Goal: Transaction & Acquisition: Purchase product/service

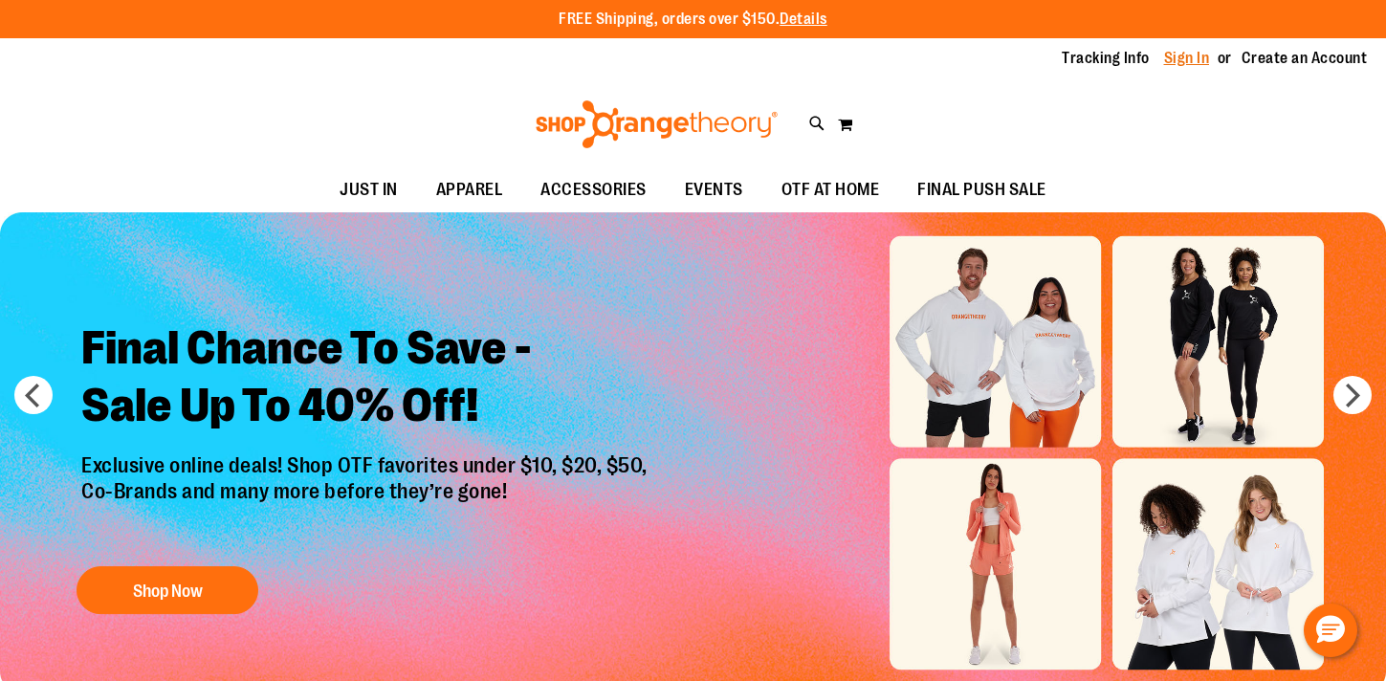
click at [1206, 61] on link "Sign In" at bounding box center [1187, 58] width 46 height 21
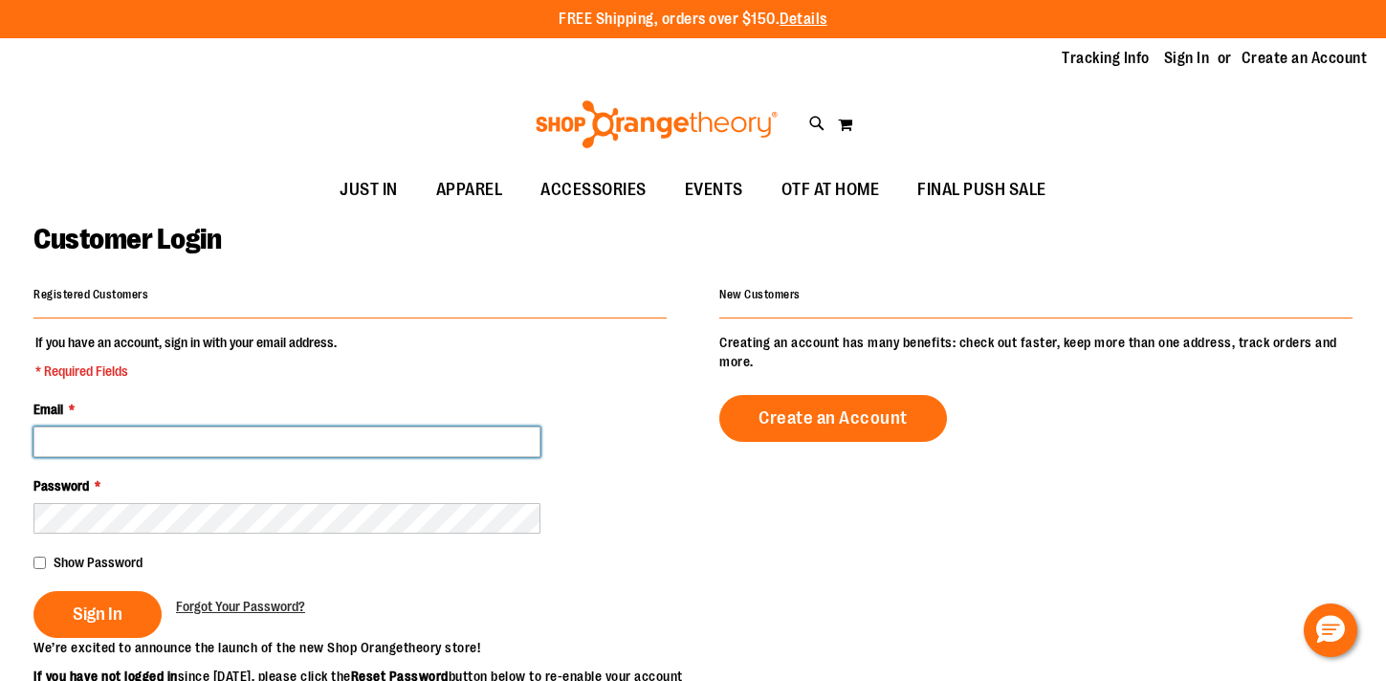
click at [171, 441] on input "Email *" at bounding box center [286, 442] width 507 height 31
type input "*"
type input "**********"
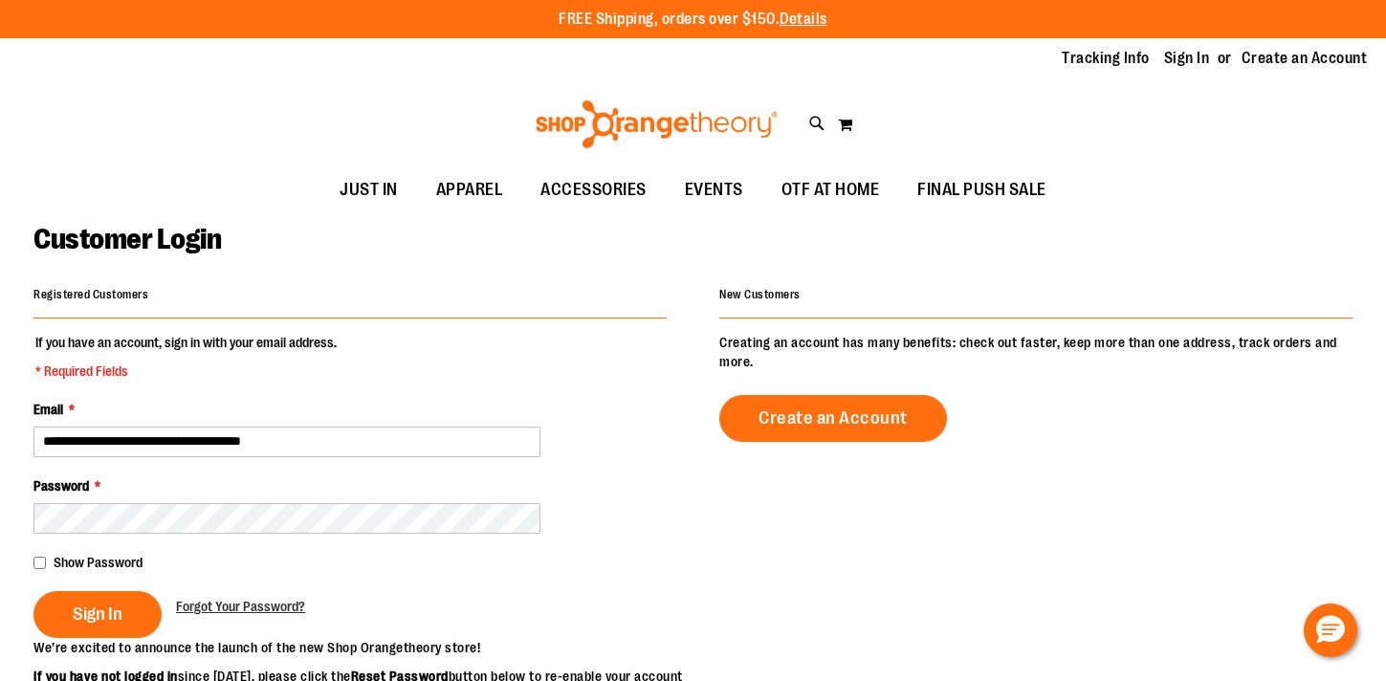
click at [49, 562] on div "Show Password" at bounding box center [349, 562] width 633 height 19
click at [102, 608] on span "Sign In" at bounding box center [98, 614] width 50 height 21
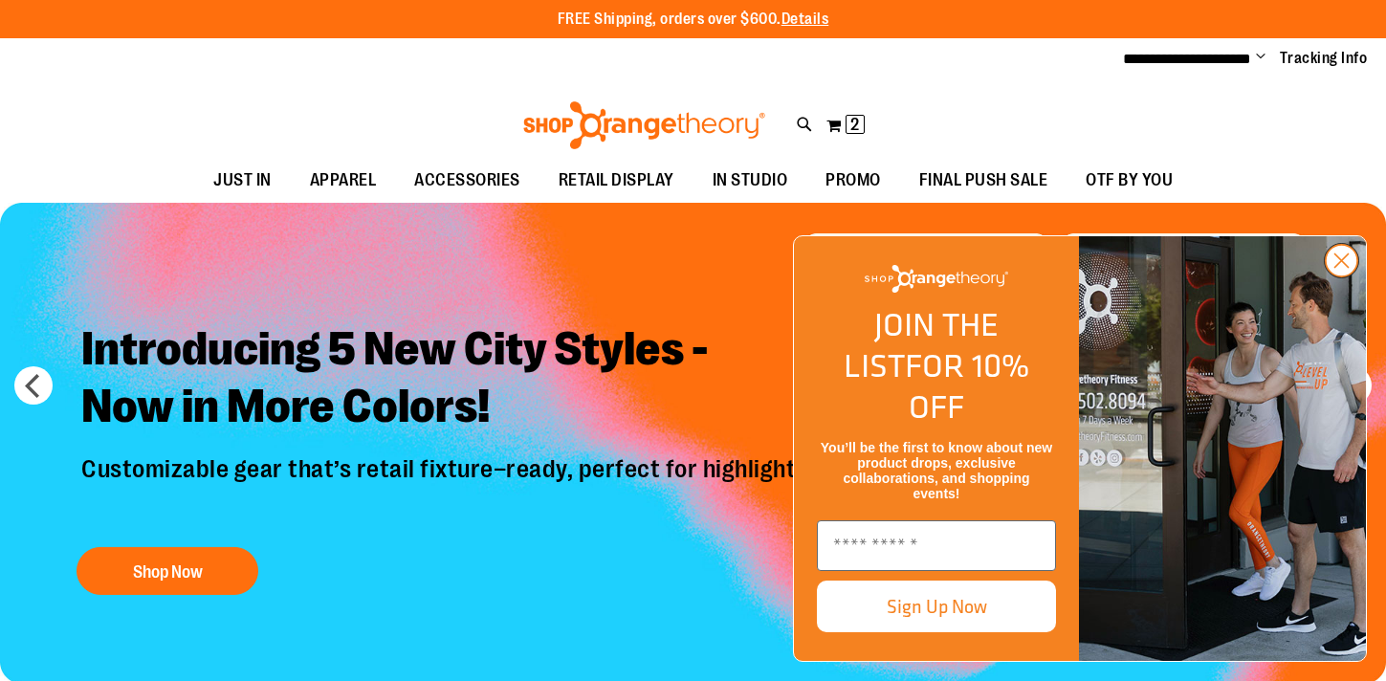
type input "**********"
click at [1334, 276] on circle "Close dialog" at bounding box center [1342, 261] width 32 height 32
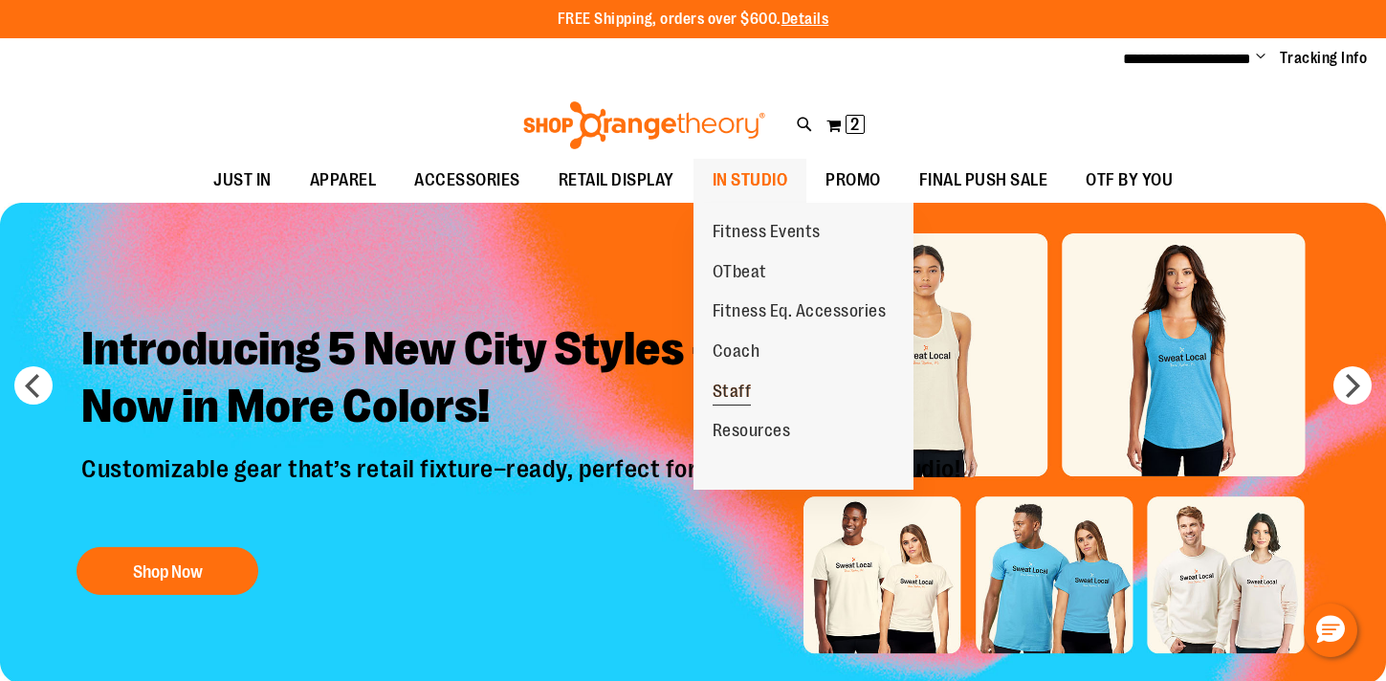
click at [742, 389] on span "Staff" at bounding box center [732, 394] width 39 height 24
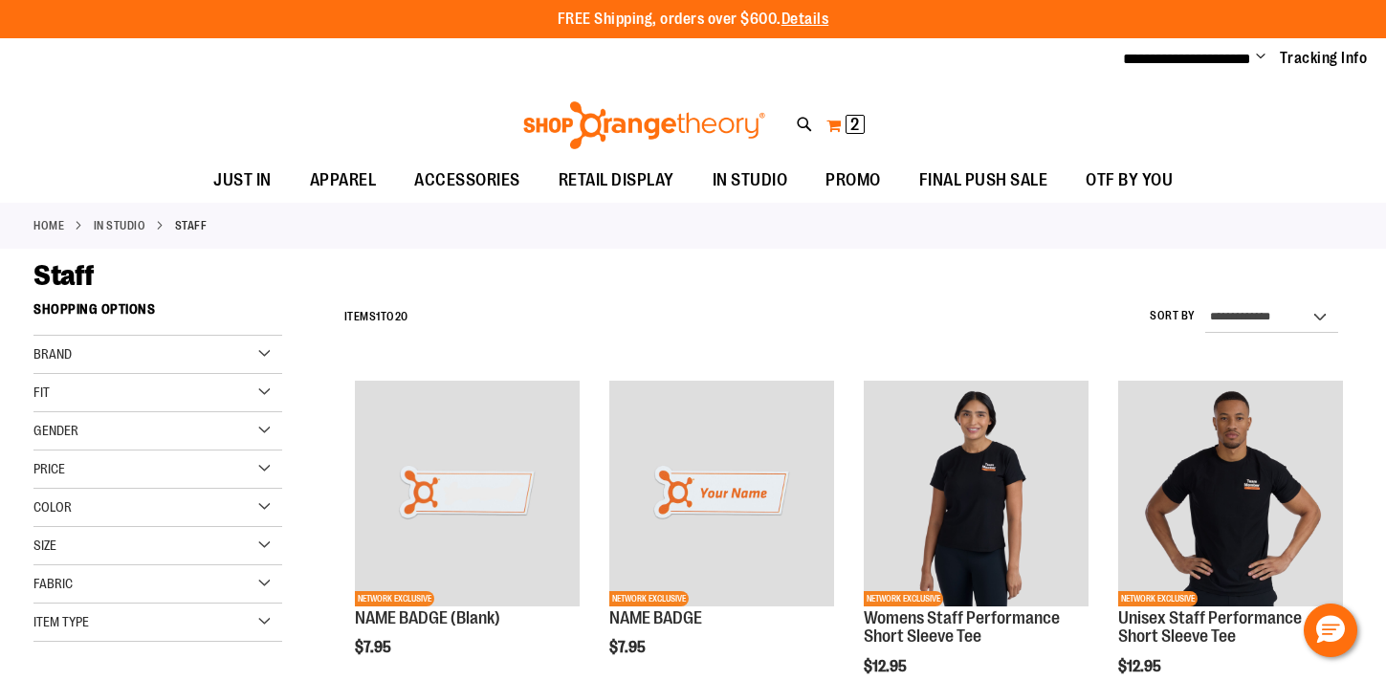
type input "**********"
click at [835, 121] on button "My Cart 2 2 items" at bounding box center [846, 125] width 40 height 31
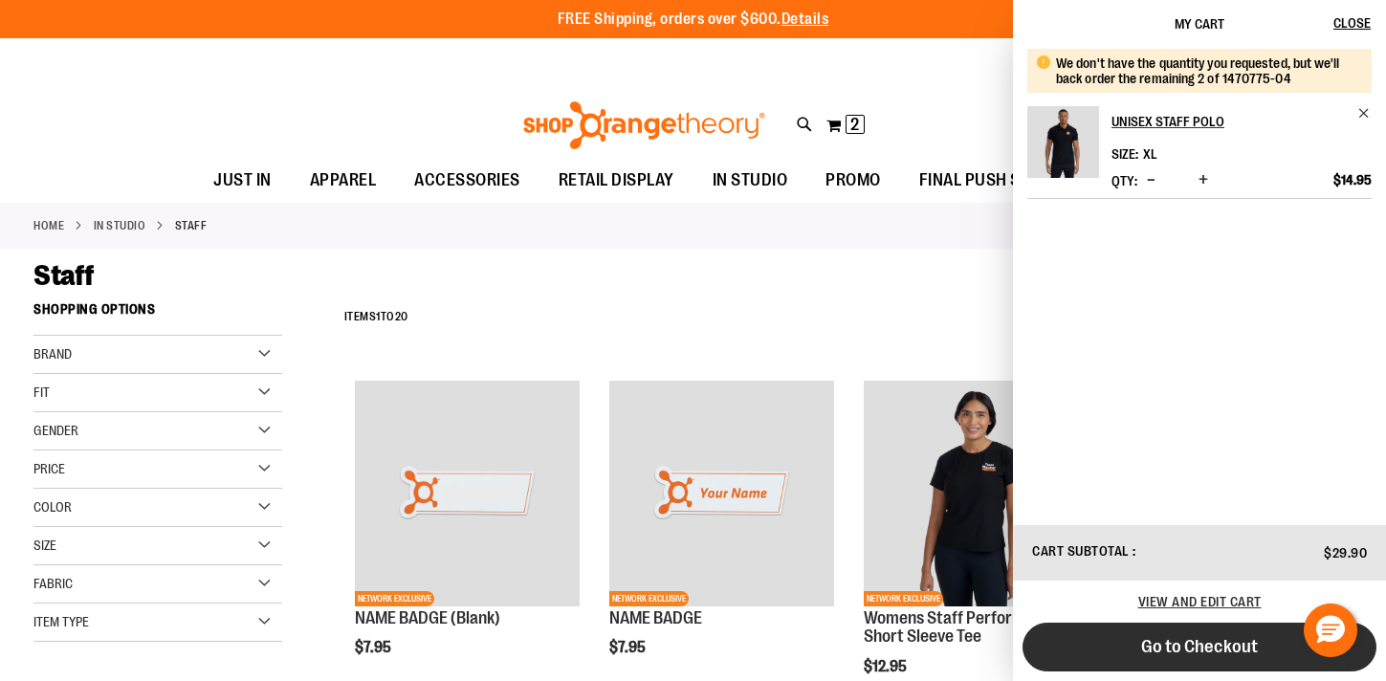
click at [1188, 652] on span "Go to Checkout" at bounding box center [1199, 646] width 117 height 21
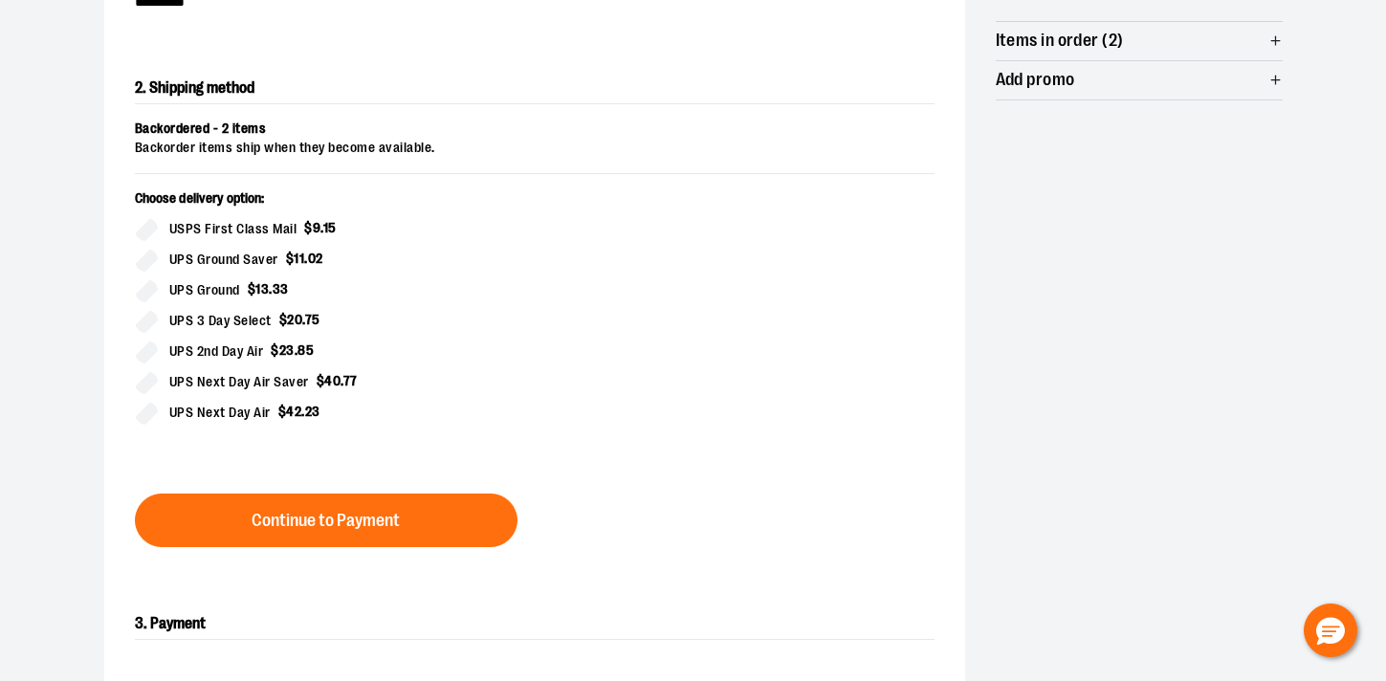
scroll to position [387, 0]
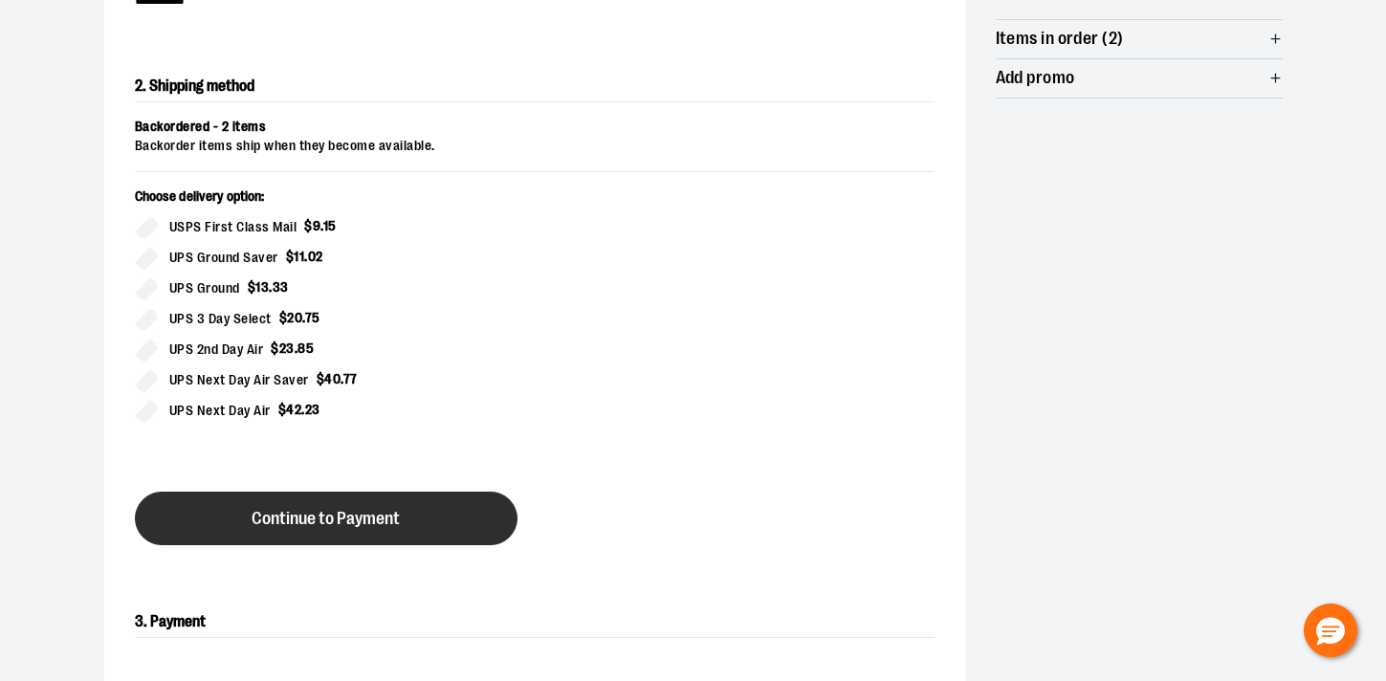
click at [412, 518] on button "Continue to Payment" at bounding box center [326, 519] width 383 height 54
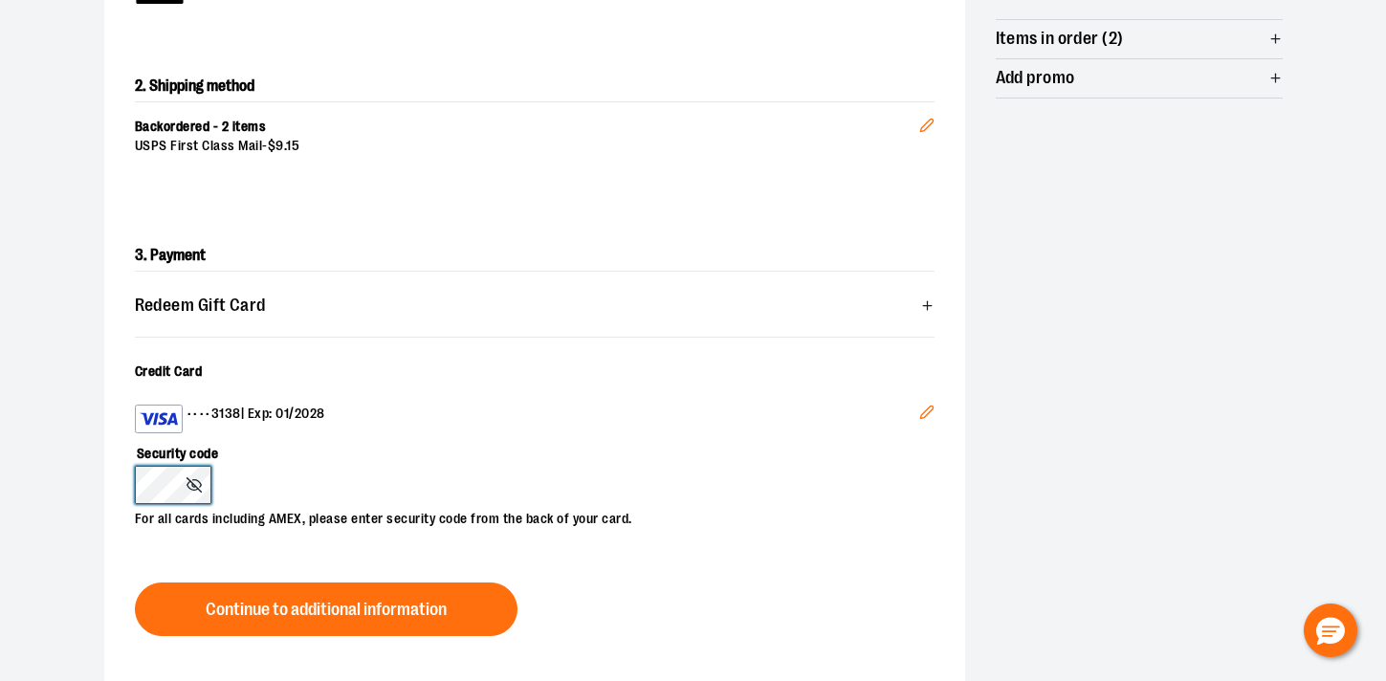
click at [99, 492] on div "**********" at bounding box center [693, 275] width 1224 height 1061
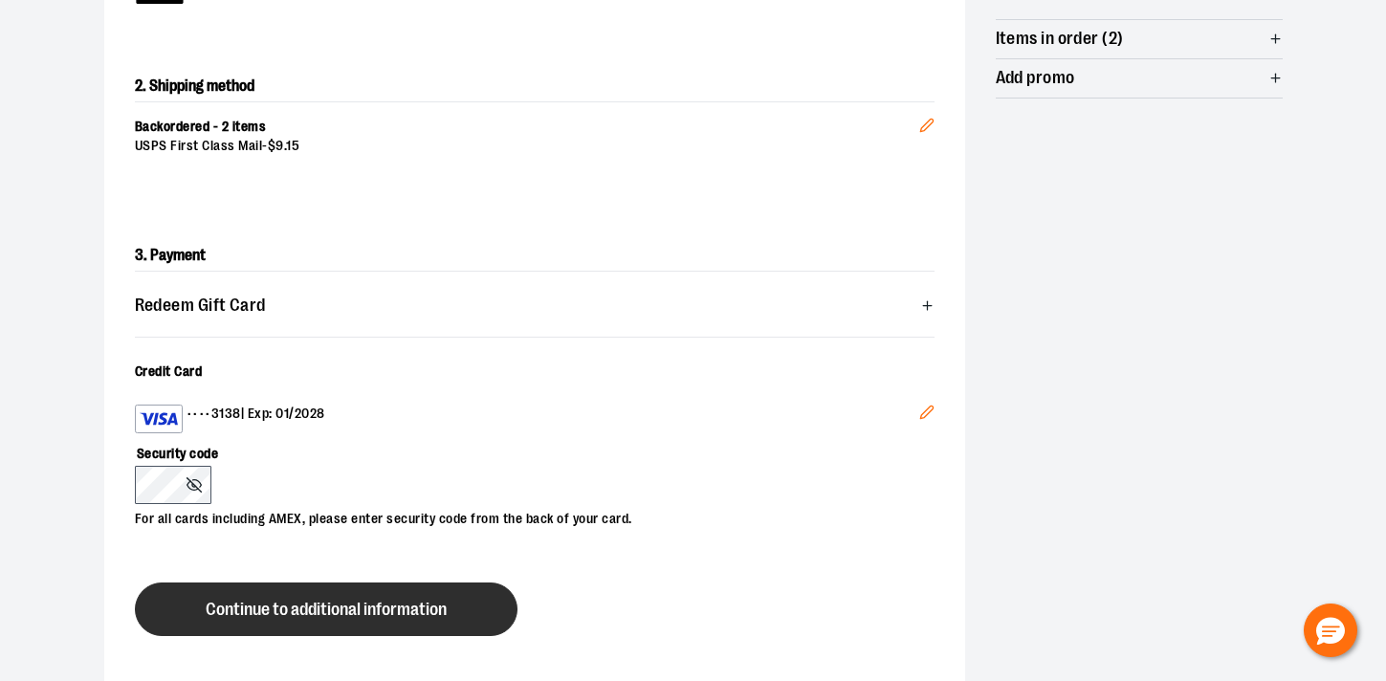
click at [379, 612] on span "Continue to additional information" at bounding box center [326, 610] width 241 height 18
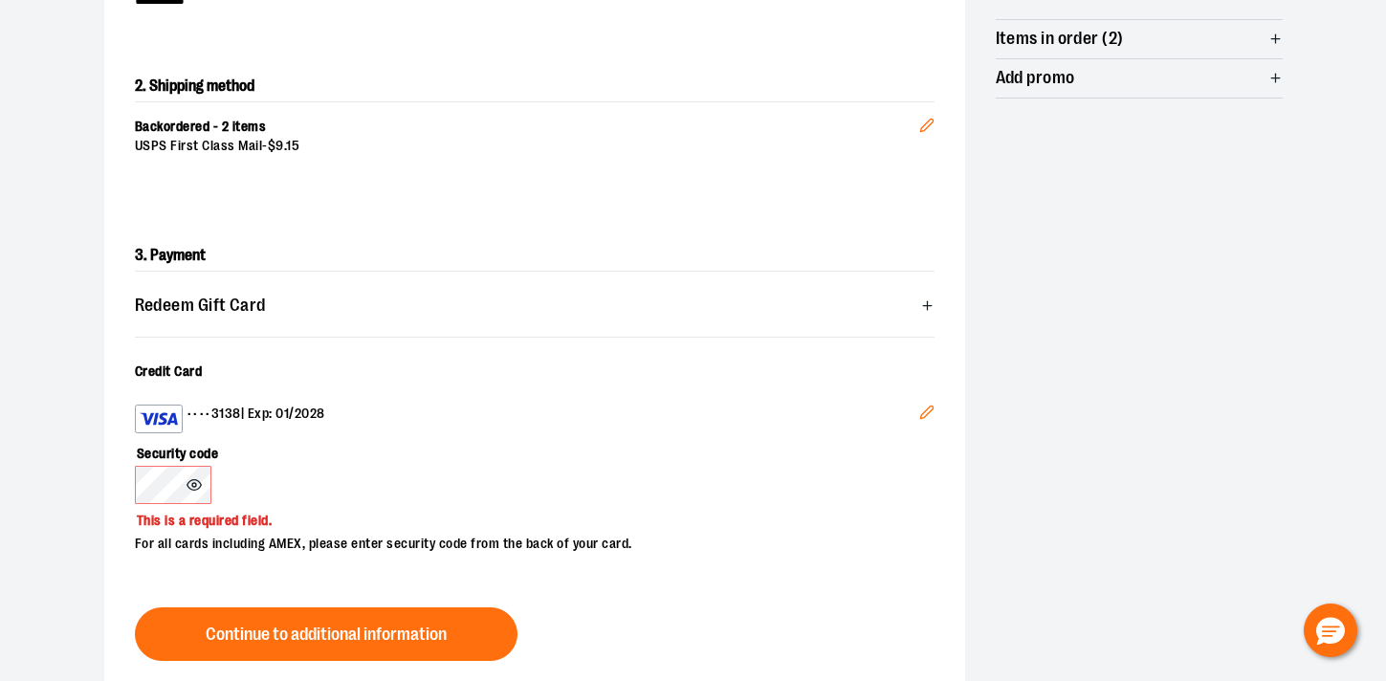
click at [923, 414] on icon "Edit" at bounding box center [926, 412] width 15 height 15
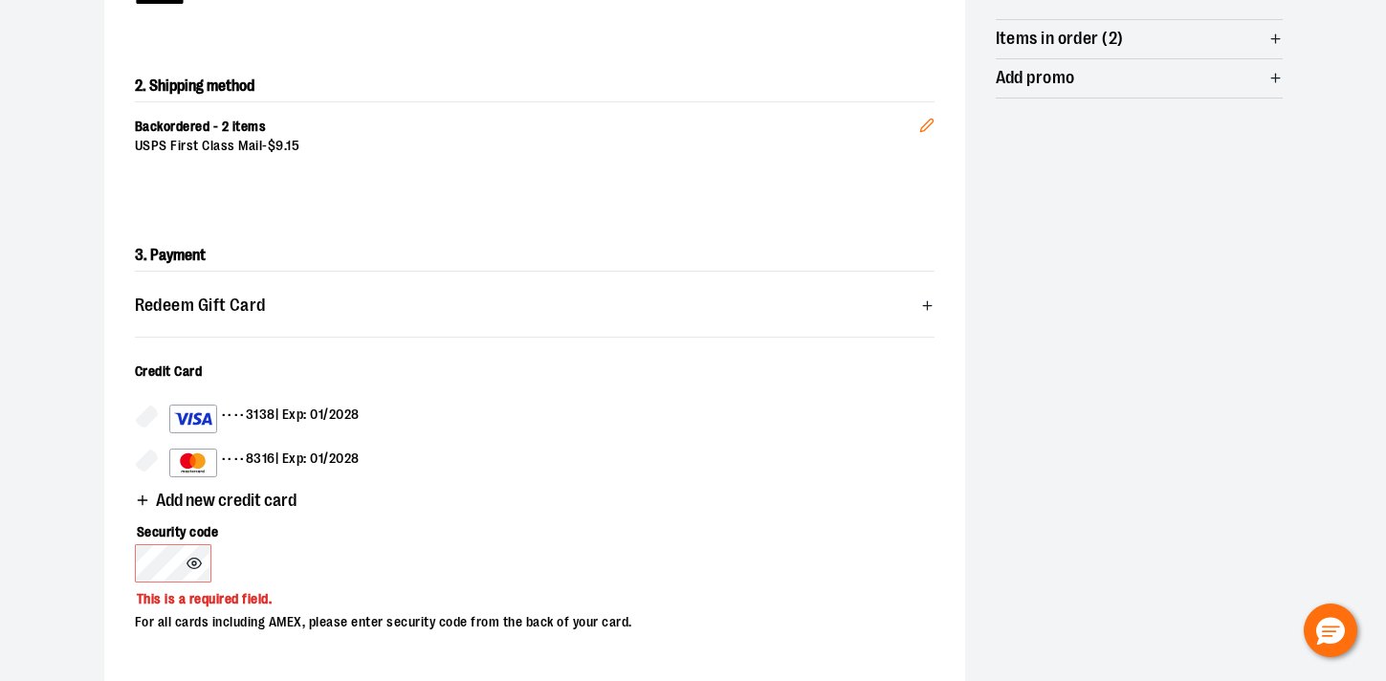
click at [586, 495] on div "Add new credit card" at bounding box center [535, 494] width 800 height 34
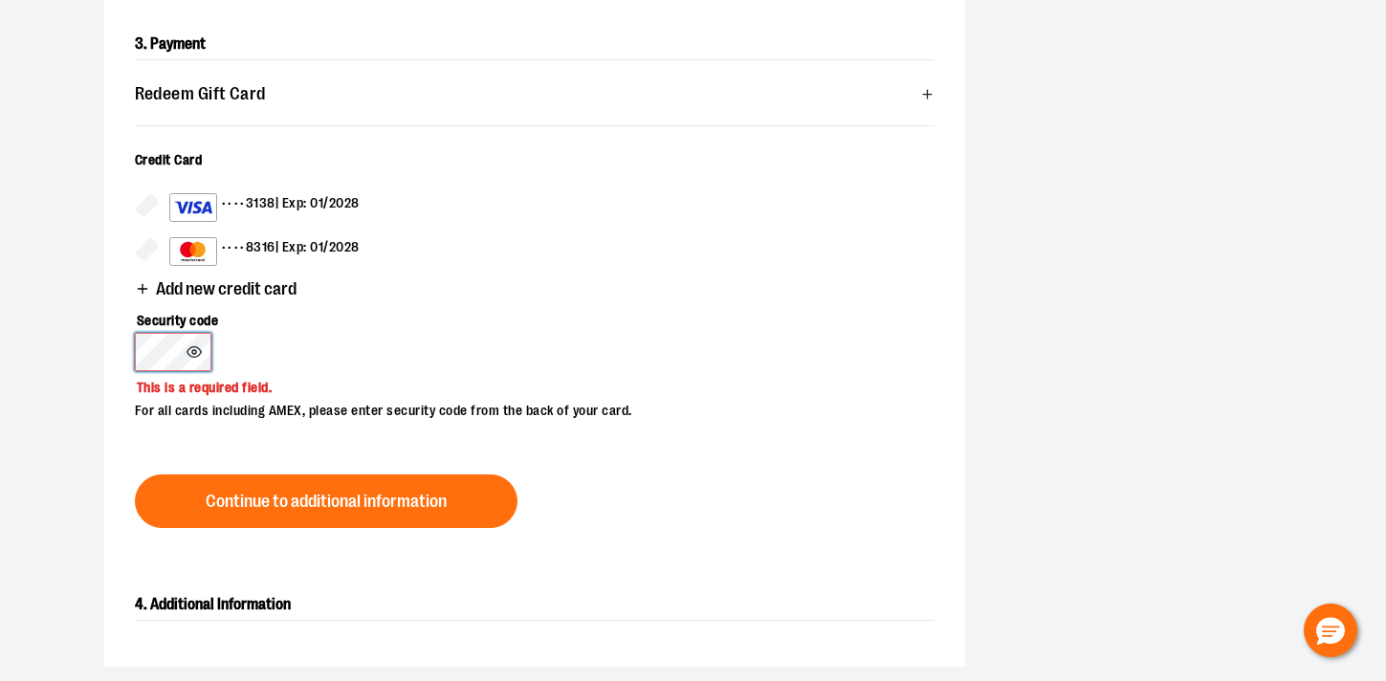
scroll to position [629, 0]
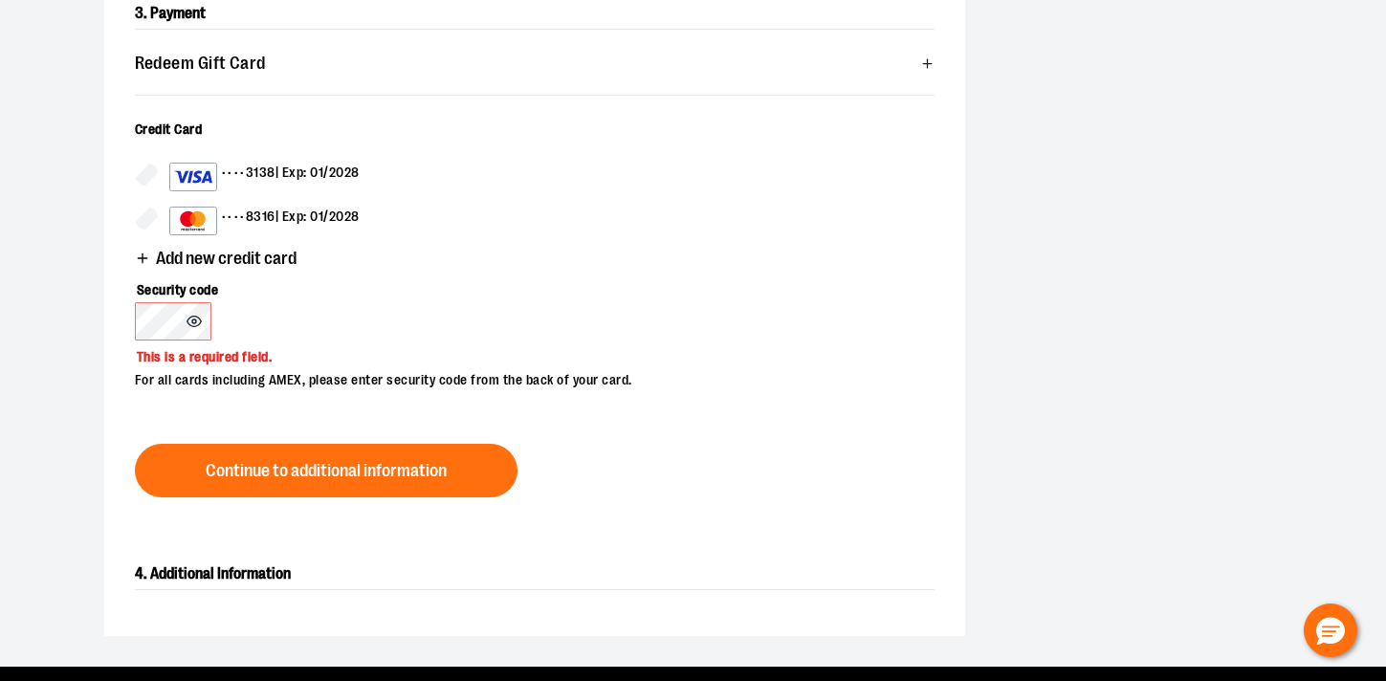
click at [201, 322] on icon at bounding box center [194, 321] width 15 height 15
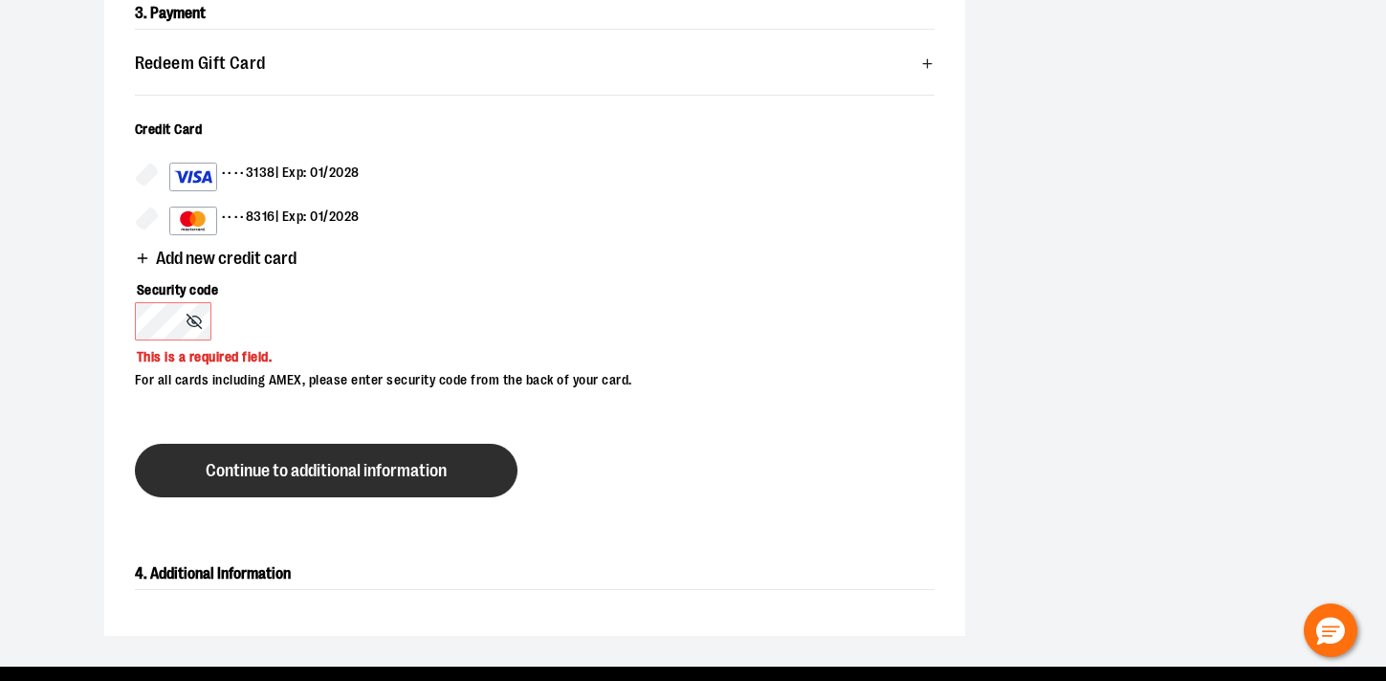
click at [333, 474] on span "Continue to additional information" at bounding box center [326, 471] width 241 height 18
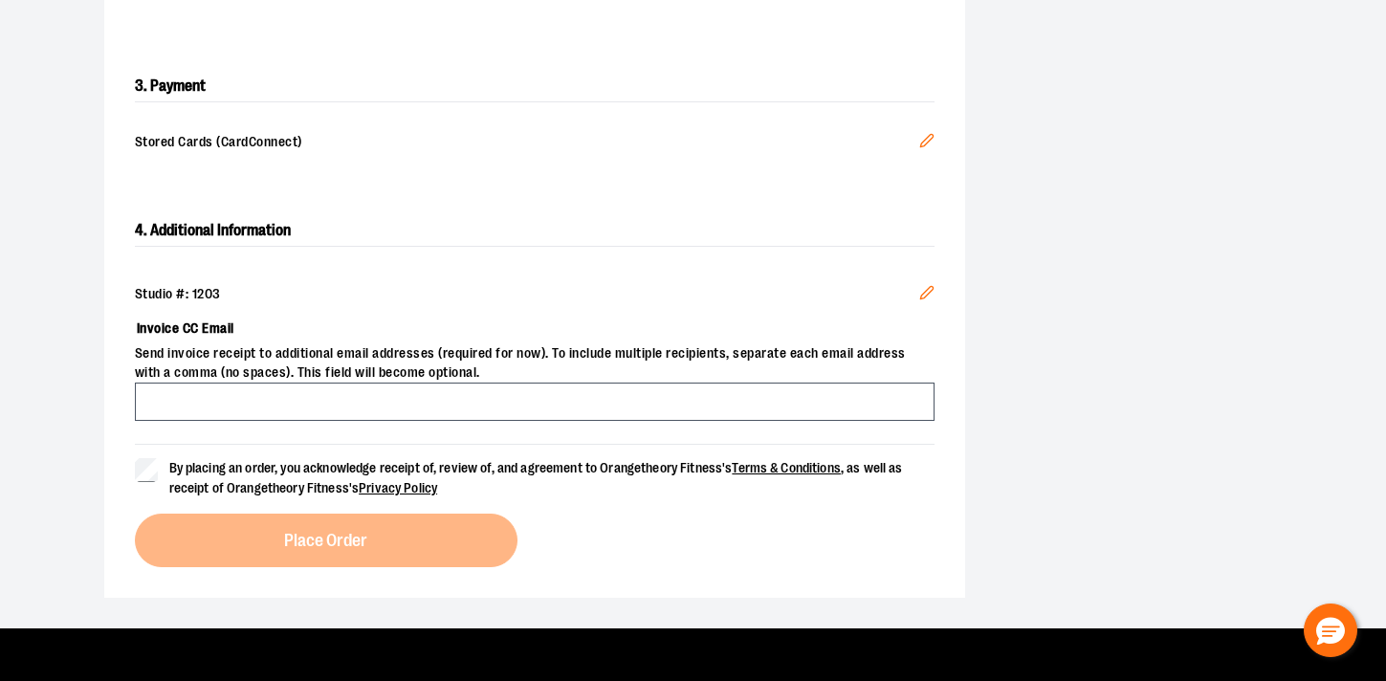
scroll to position [559, 0]
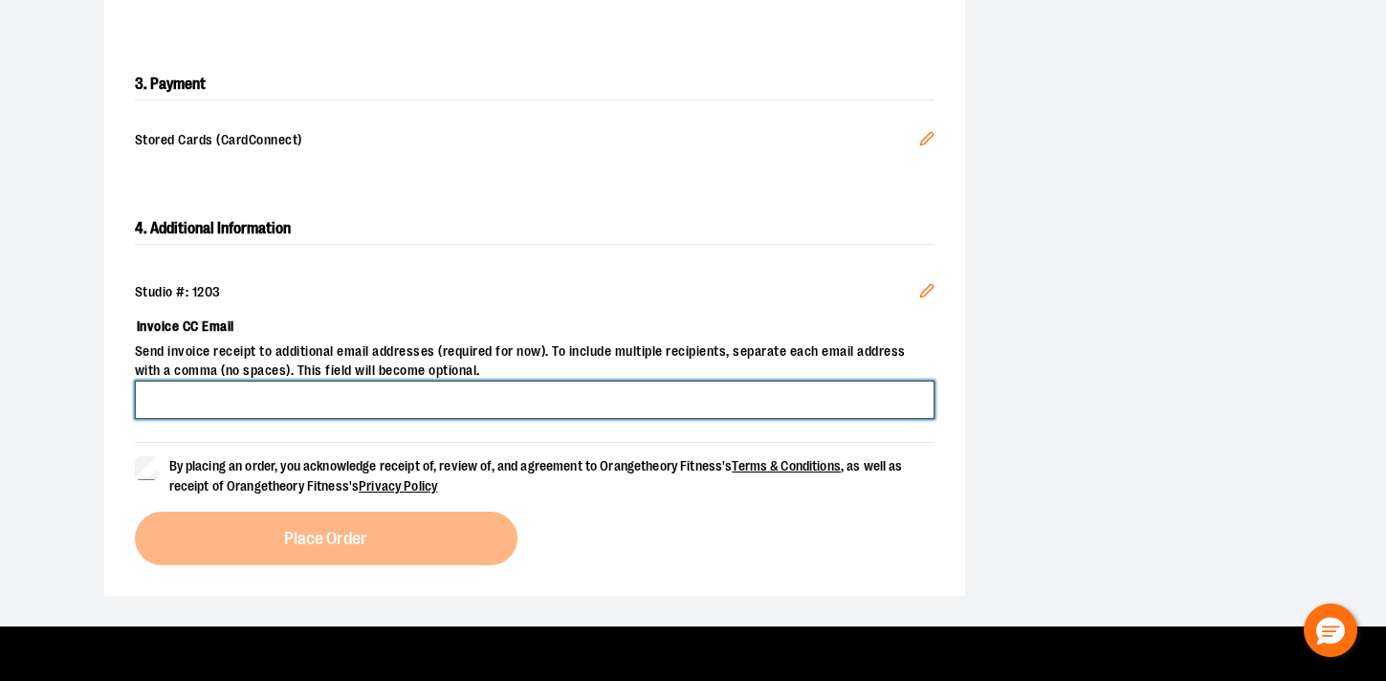
click at [344, 386] on input "Invoice CC Email" at bounding box center [535, 400] width 800 height 38
click at [282, 395] on input "Invoice CC Email" at bounding box center [535, 400] width 800 height 38
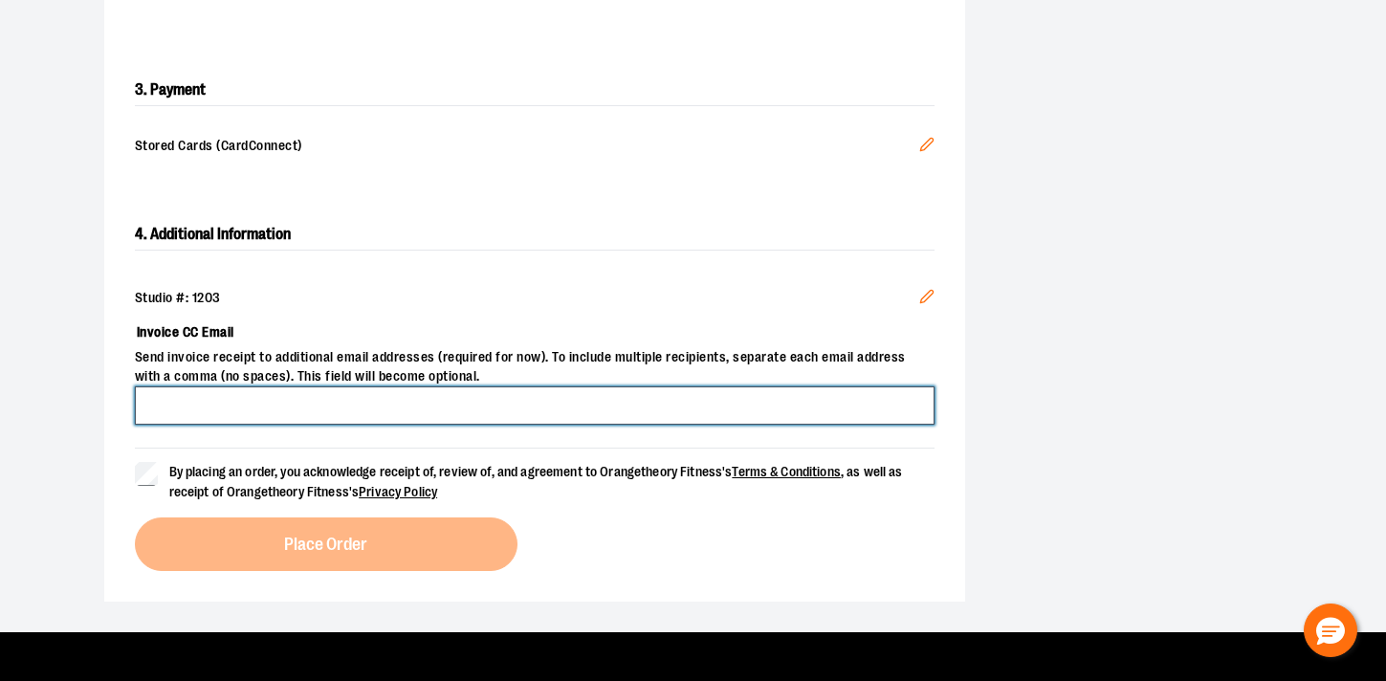
click at [281, 404] on input "Invoice CC Email" at bounding box center [535, 405] width 800 height 38
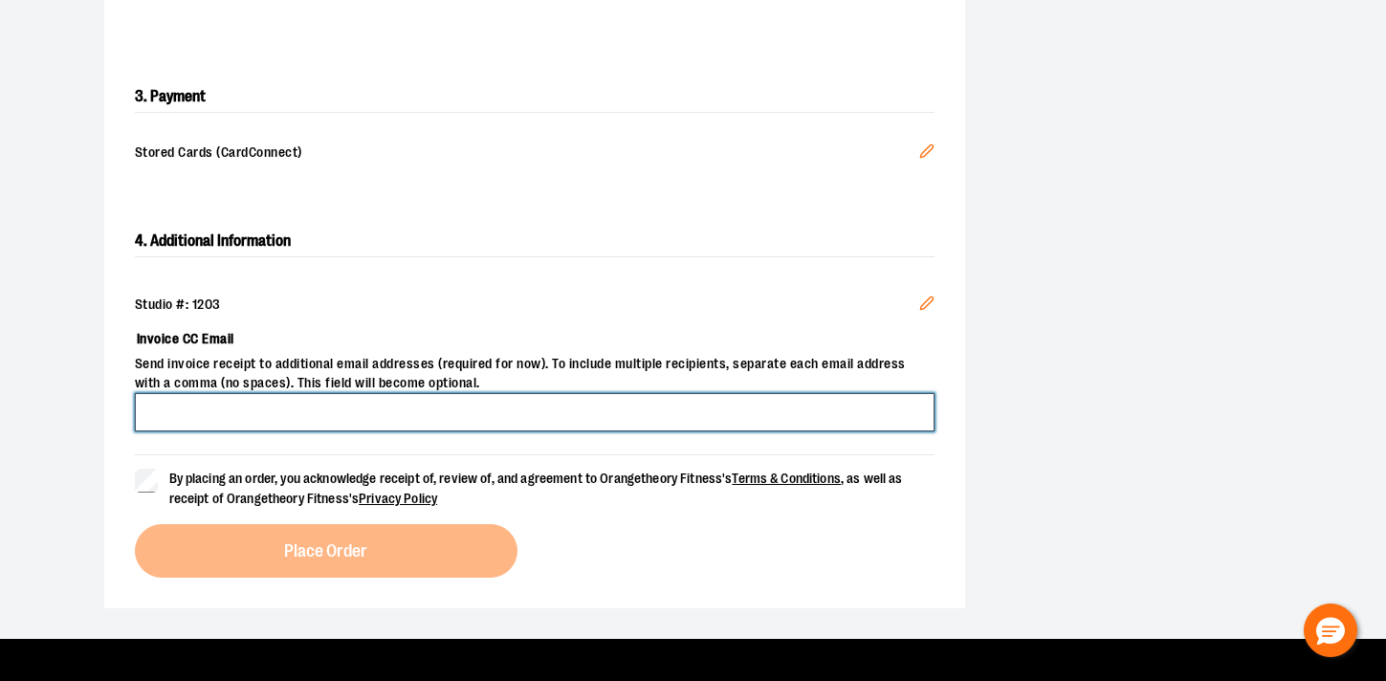
click at [281, 404] on input "Invoice CC Email" at bounding box center [535, 412] width 800 height 38
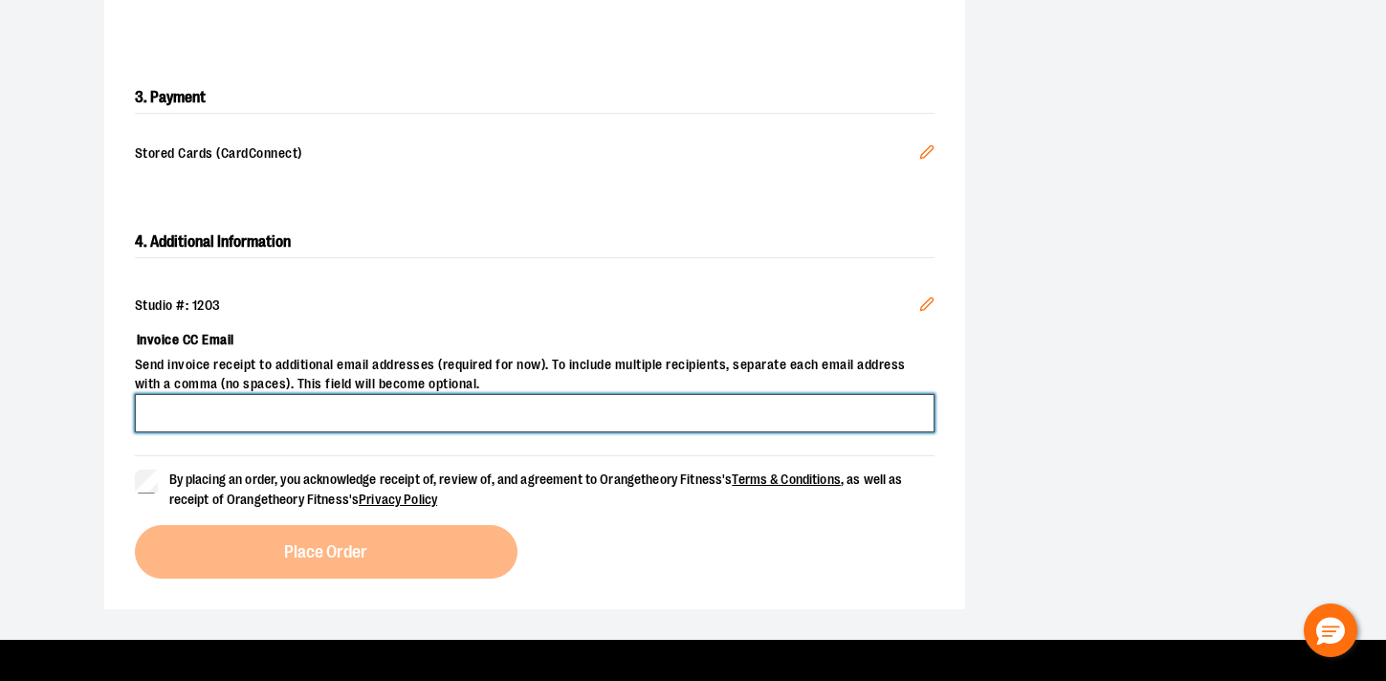
click at [288, 424] on input "Invoice CC Email" at bounding box center [535, 413] width 800 height 38
type input "**********"
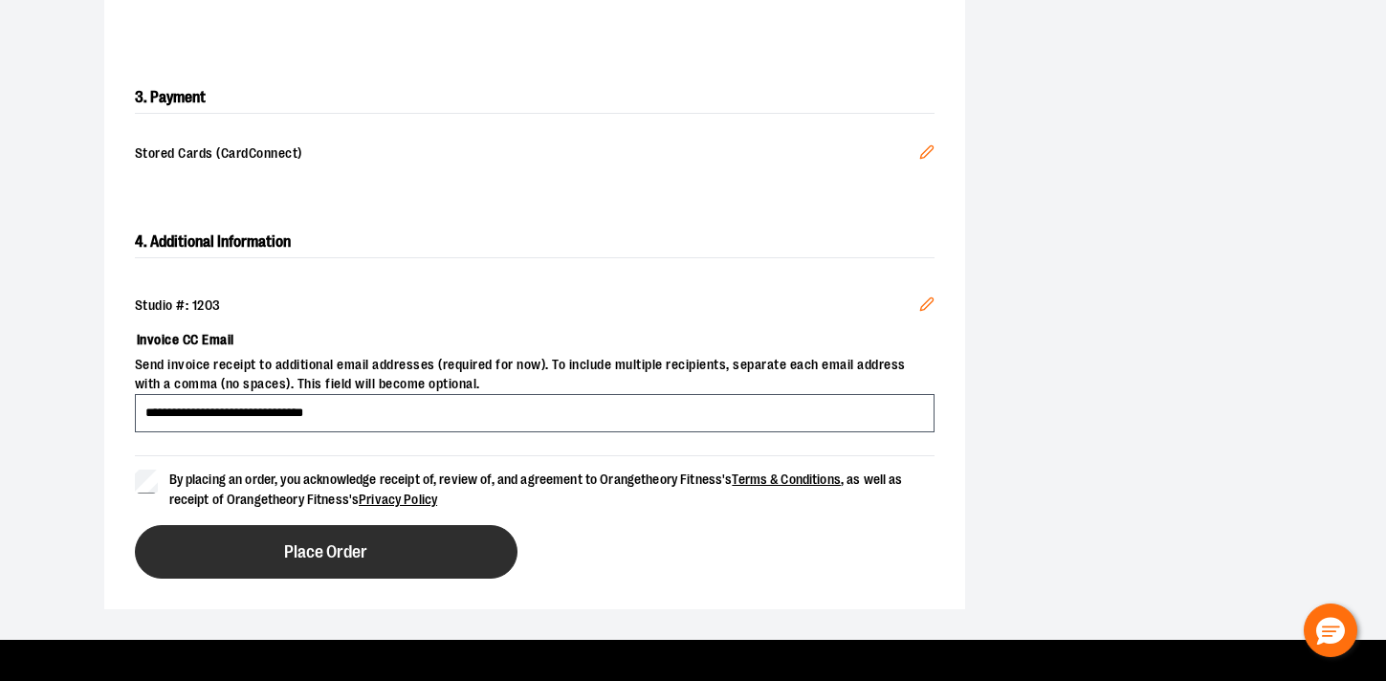
click at [291, 552] on span "Place Order" at bounding box center [325, 552] width 83 height 18
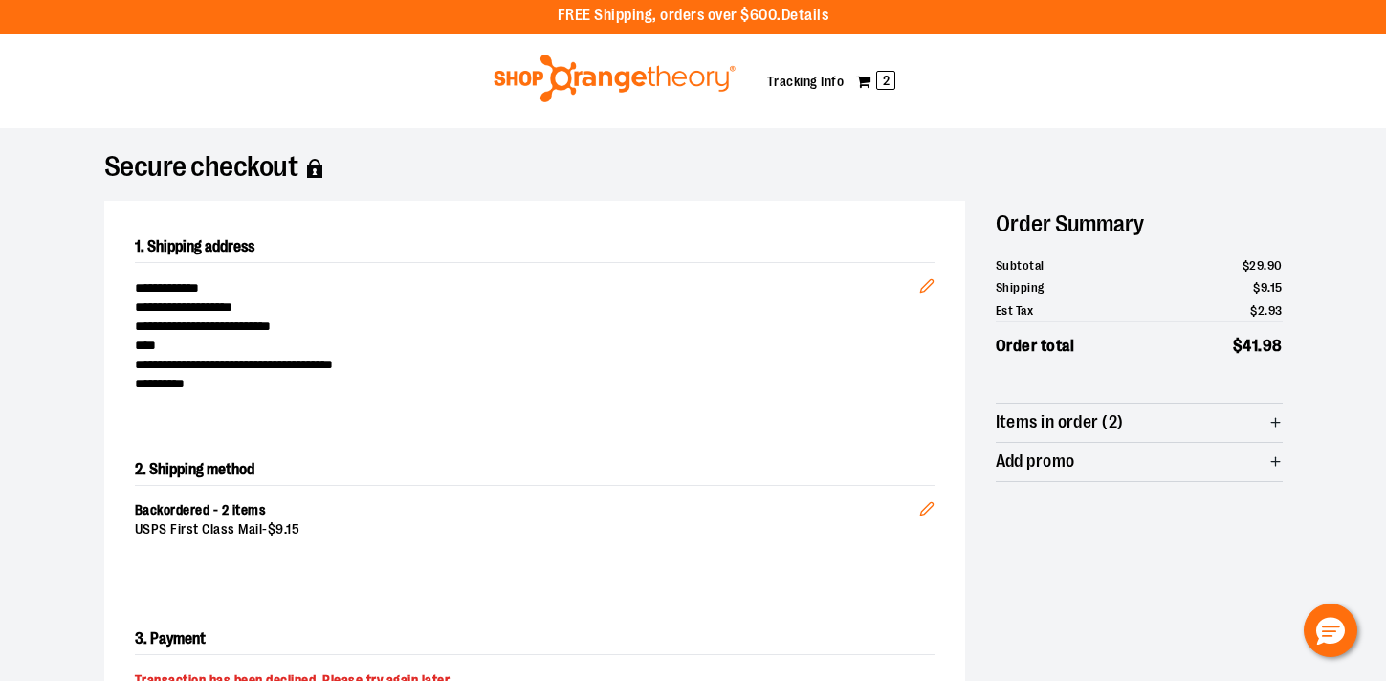
scroll to position [0, 0]
